Goal: Find contact information: Find contact information

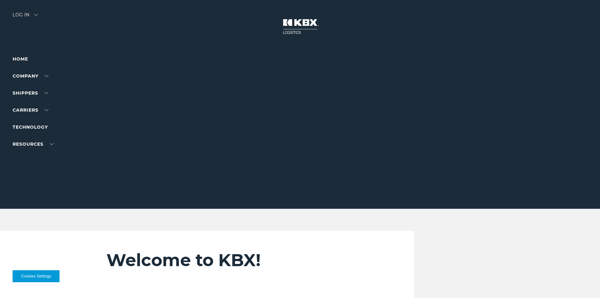
click at [218, 91] on div at bounding box center [302, 104] width 605 height 209
click at [512, 241] on div "Welcome to KBX! Find quick access to what you're looking for here. I am a shipp…" at bounding box center [300, 278] width 600 height 94
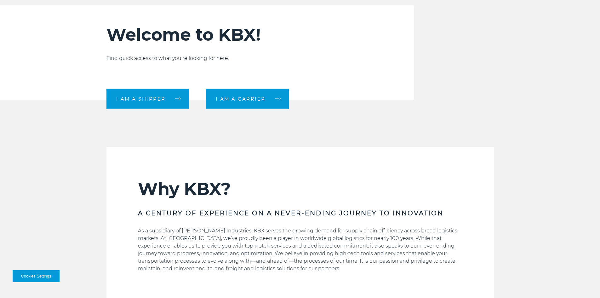
scroll to position [221, 0]
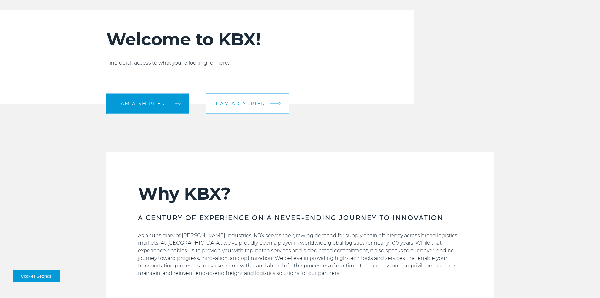
click at [238, 107] on link "I am a carrier" at bounding box center [247, 103] width 83 height 20
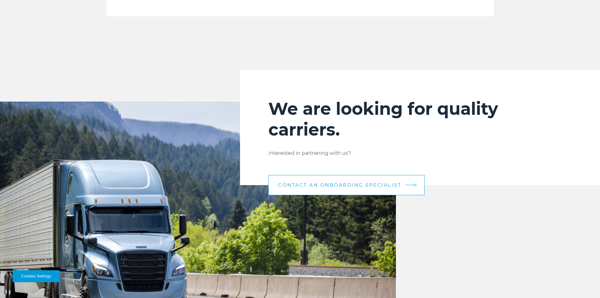
scroll to position [599, 0]
click at [352, 184] on span "CONTACT AN ONBOARDING SPECIALIST" at bounding box center [339, 185] width 123 height 5
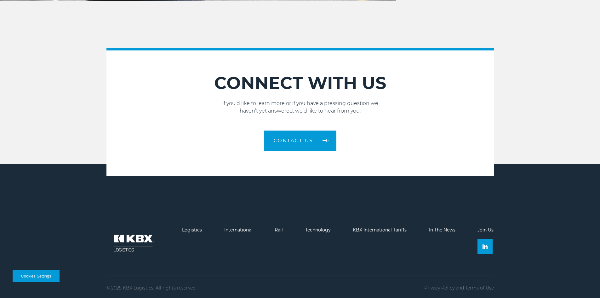
scroll to position [916, 0]
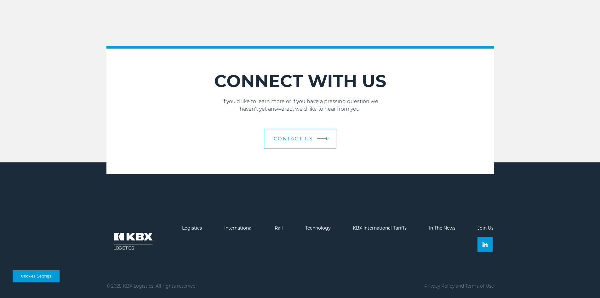
click at [303, 141] on span "Contact Us" at bounding box center [293, 138] width 39 height 5
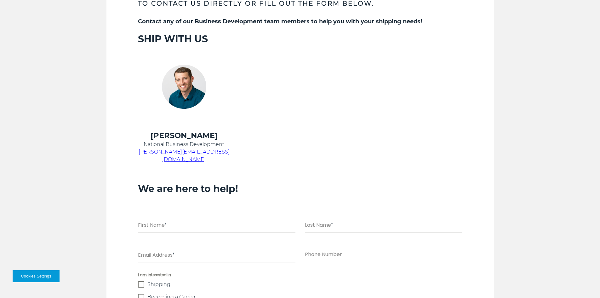
scroll to position [315, 0]
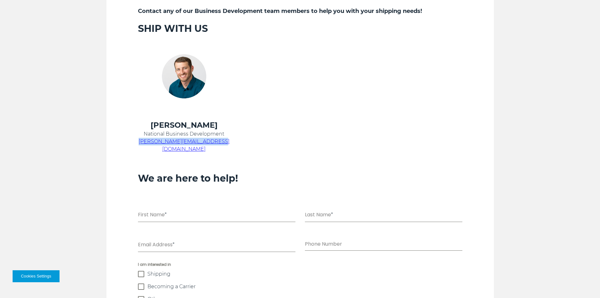
drag, startPoint x: 148, startPoint y: 141, endPoint x: 218, endPoint y: 141, distance: 69.6
click at [218, 141] on p "[PERSON_NAME][EMAIL_ADDRESS][DOMAIN_NAME]" at bounding box center [184, 145] width 92 height 15
copy span "[PERSON_NAME][EMAIL_ADDRESS][DOMAIN_NAME]"
